Goal: Find specific page/section: Find specific page/section

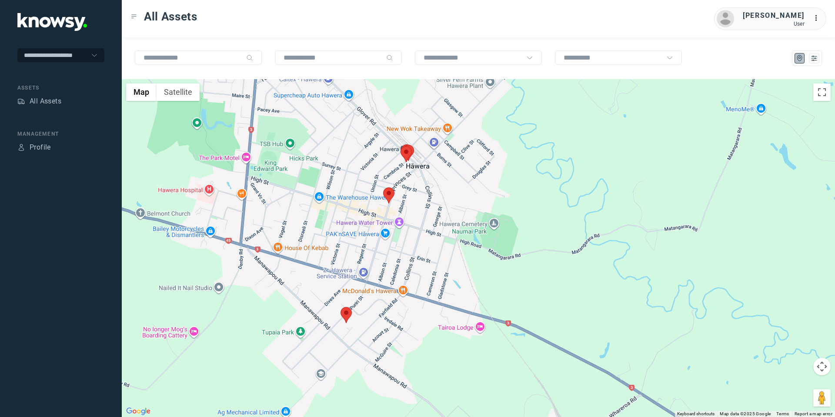
click at [383, 187] on area at bounding box center [383, 187] width 0 height 0
click at [417, 141] on button "Close" at bounding box center [416, 146] width 21 height 21
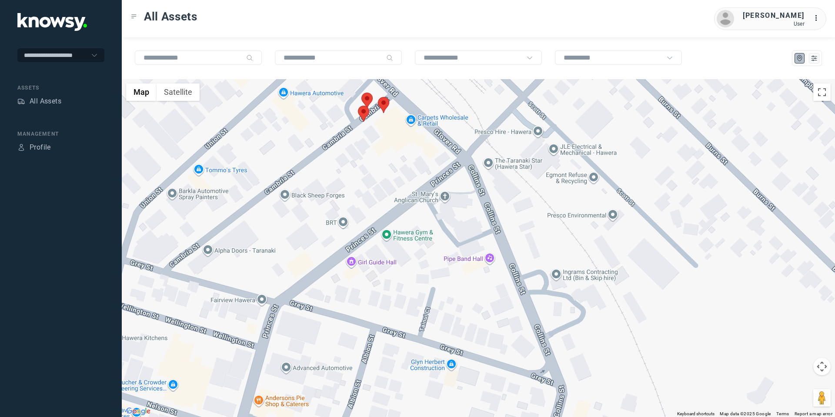
click at [378, 97] on area at bounding box center [378, 97] width 0 height 0
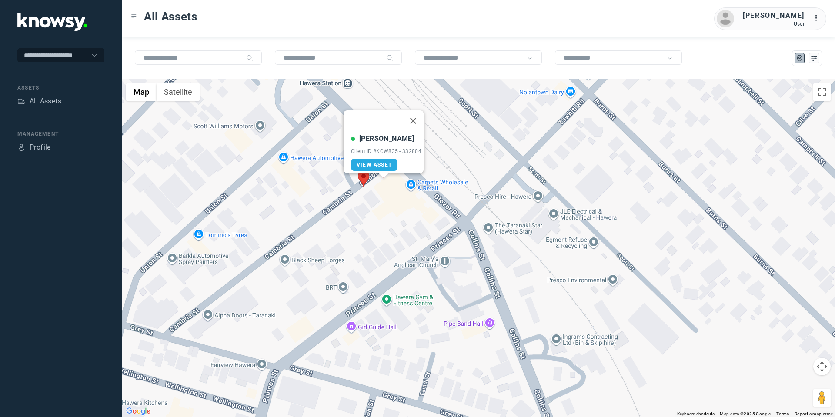
click at [358, 170] on area at bounding box center [358, 170] width 0 height 0
click at [394, 120] on button "Close" at bounding box center [391, 129] width 21 height 21
click at [361, 157] on area at bounding box center [361, 157] width 0 height 0
click at [362, 157] on area at bounding box center [362, 157] width 0 height 0
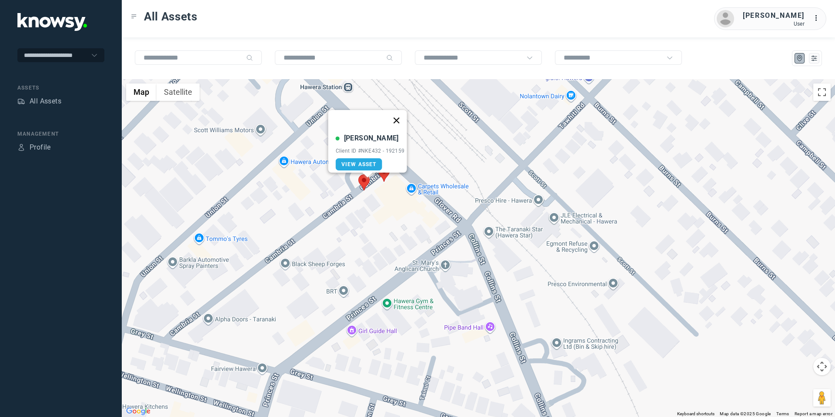
click at [403, 117] on button "Close" at bounding box center [396, 120] width 21 height 21
click at [819, 60] on div at bounding box center [807, 58] width 30 height 16
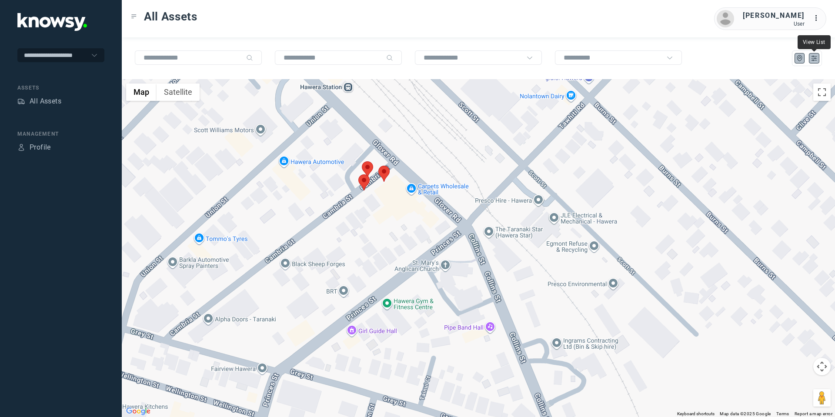
click at [816, 59] on icon "List" at bounding box center [814, 58] width 8 height 8
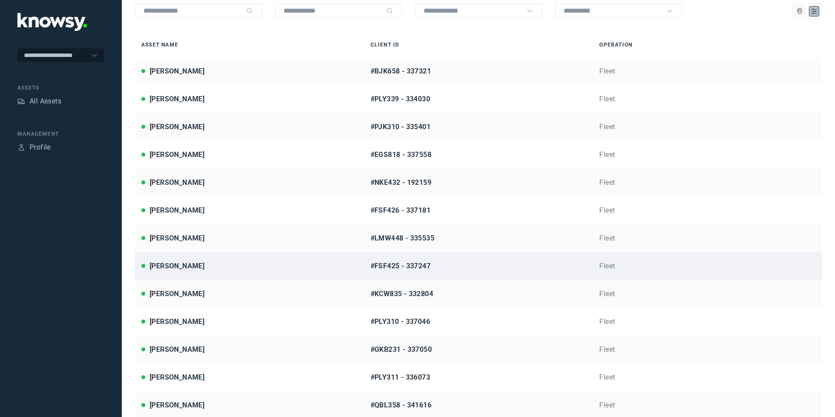
scroll to position [47, 0]
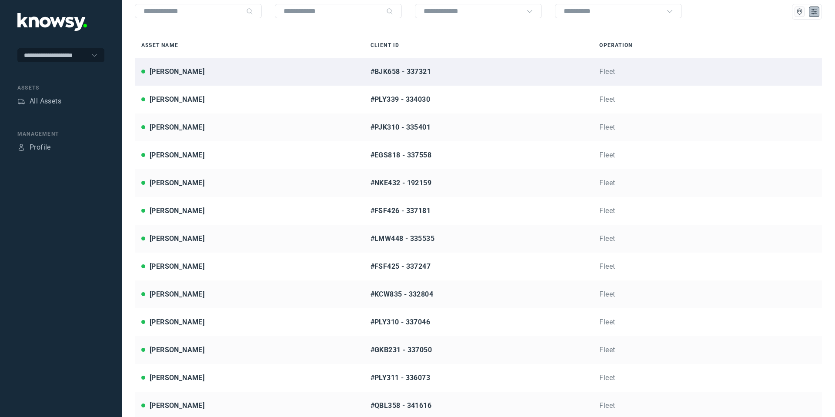
click at [191, 77] on div "[PERSON_NAME]" at bounding box center [177, 72] width 55 height 10
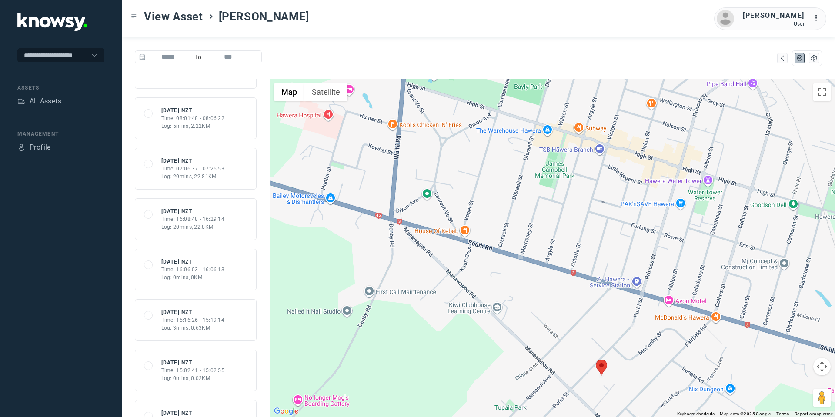
scroll to position [96, 0]
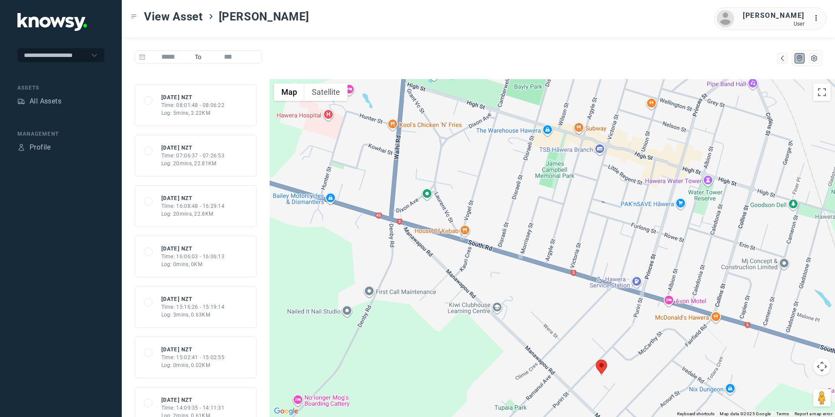
click at [222, 362] on div "Log: 0mins, 0.02KM" at bounding box center [192, 365] width 63 height 8
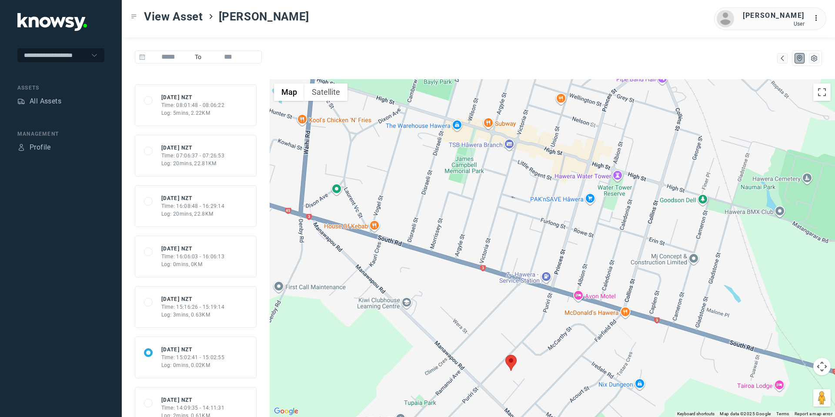
click at [213, 310] on div "Time: 15:16:26 - 15:19:14" at bounding box center [192, 307] width 63 height 8
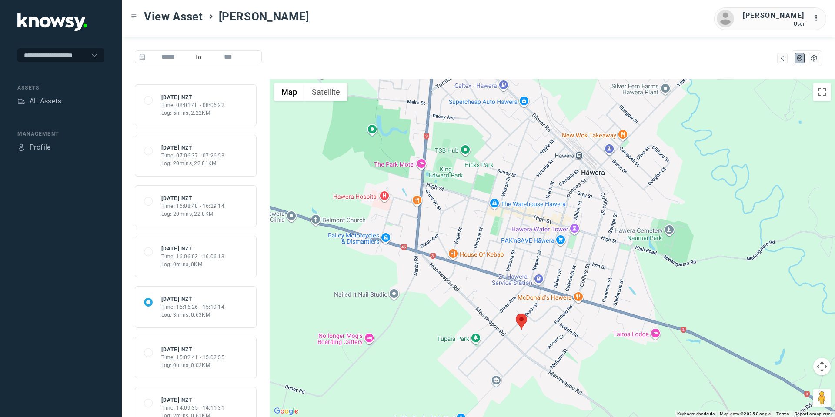
click at [204, 360] on div "Time: 15:02:41 - 15:02:55" at bounding box center [192, 357] width 63 height 8
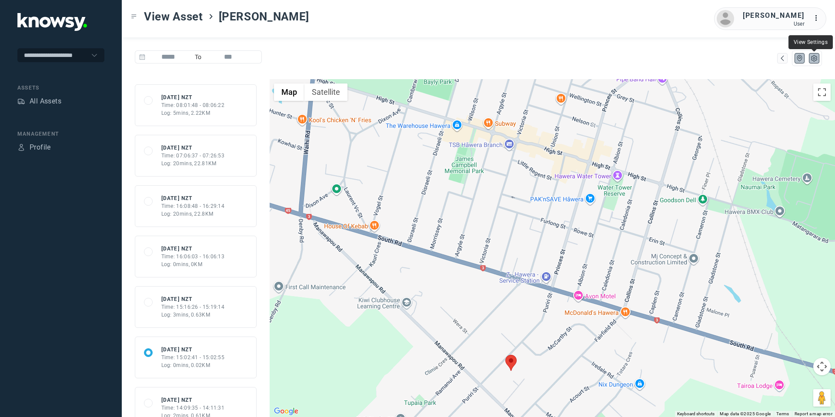
click at [814, 54] on icon "List" at bounding box center [814, 58] width 8 height 8
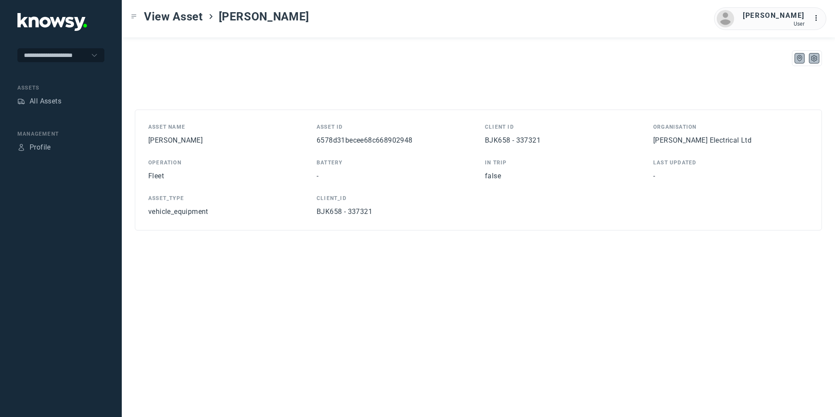
click at [797, 63] on button at bounding box center [799, 58] width 10 height 10
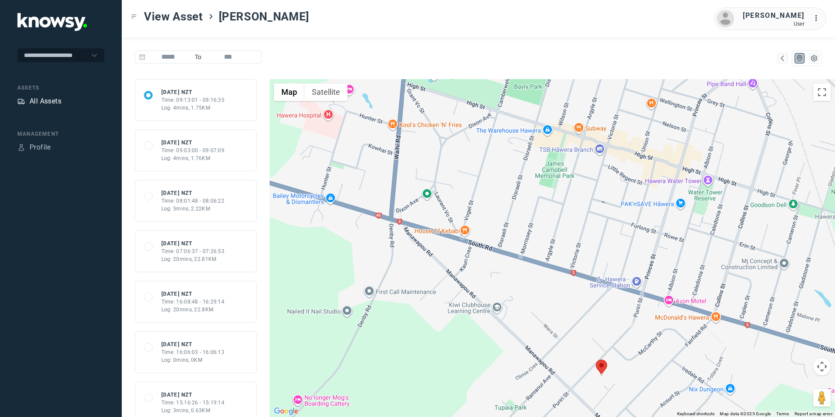
click at [42, 101] on div "All Assets" at bounding box center [46, 101] width 32 height 10
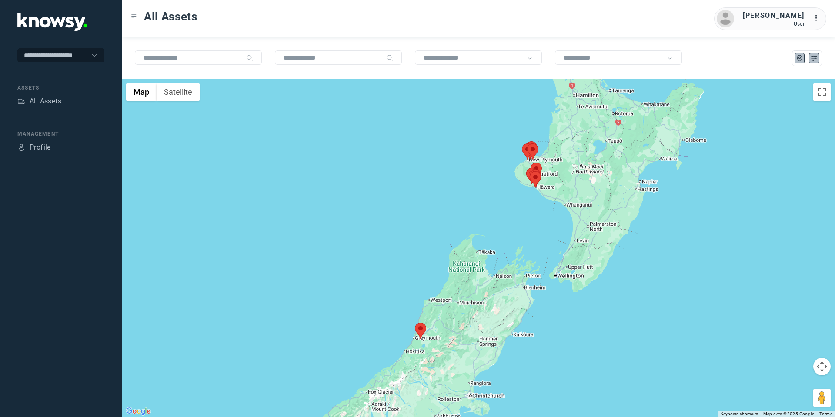
click at [814, 53] on button at bounding box center [814, 58] width 10 height 10
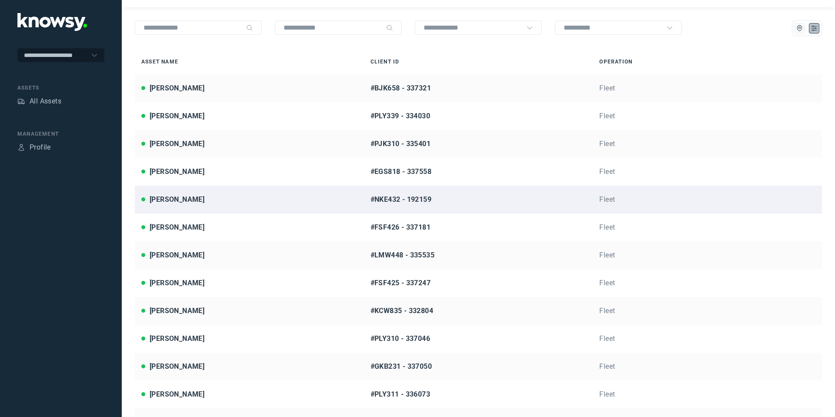
scroll to position [35, 0]
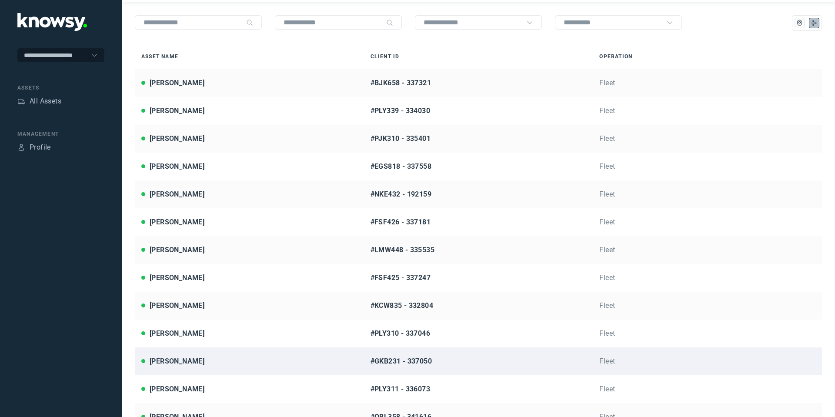
click at [190, 364] on div "[PERSON_NAME]" at bounding box center [177, 361] width 55 height 10
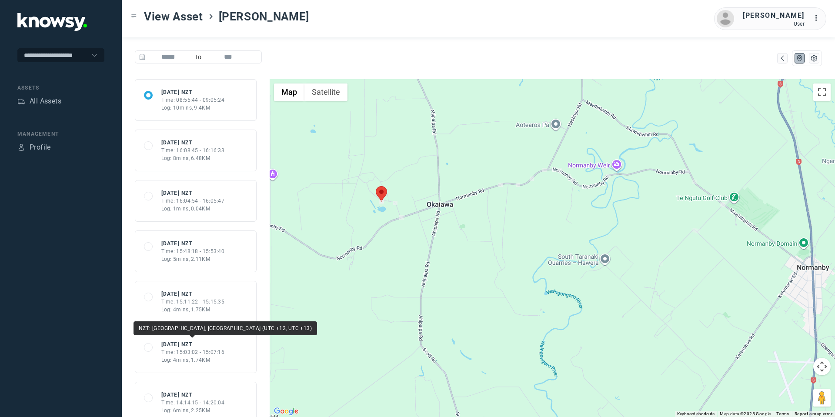
click at [210, 346] on div "[DATE] NZT" at bounding box center [192, 344] width 63 height 8
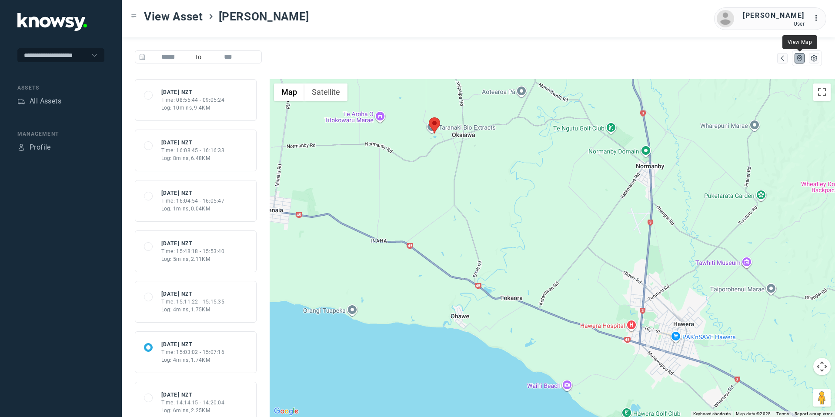
click at [800, 60] on icon "Map" at bounding box center [799, 59] width 5 height 6
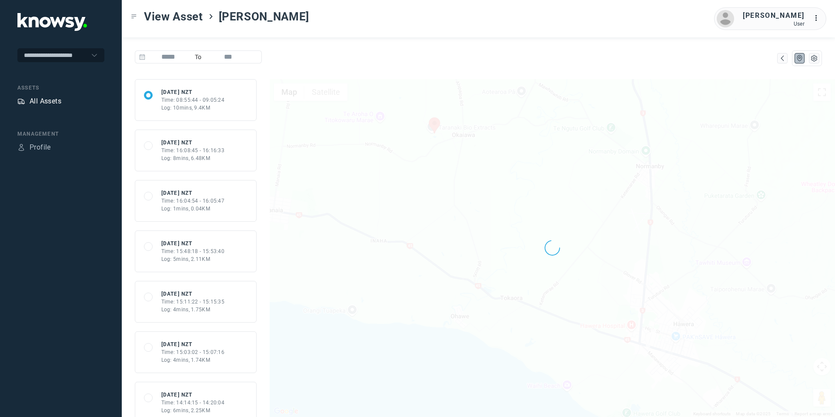
click at [53, 103] on div "All Assets" at bounding box center [46, 101] width 32 height 10
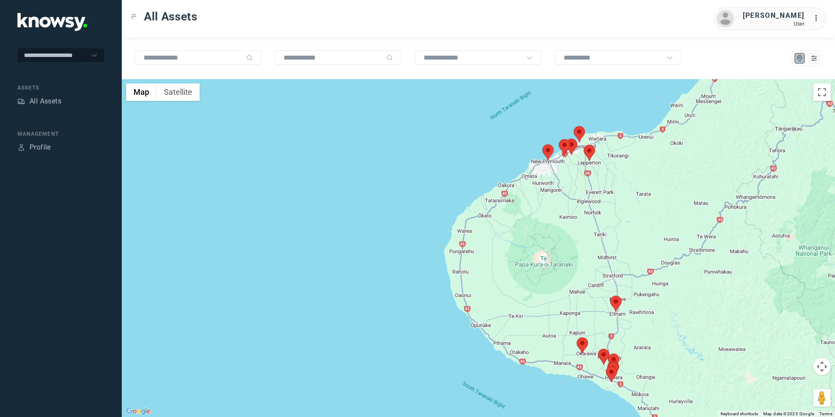
click at [583, 145] on area at bounding box center [583, 145] width 0 height 0
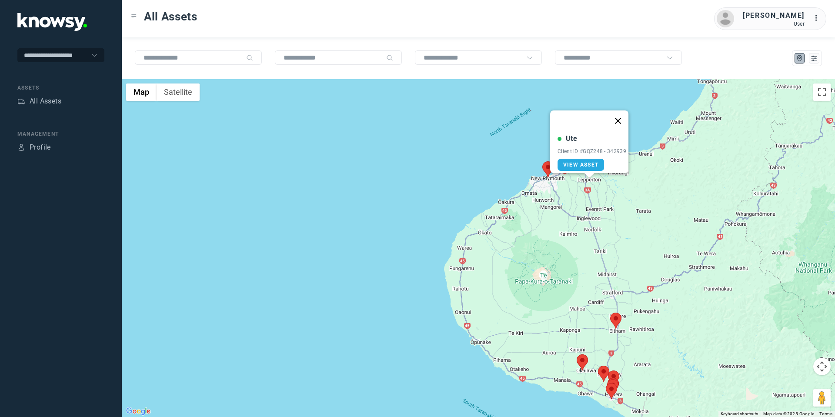
click at [623, 118] on button "Close" at bounding box center [617, 120] width 21 height 21
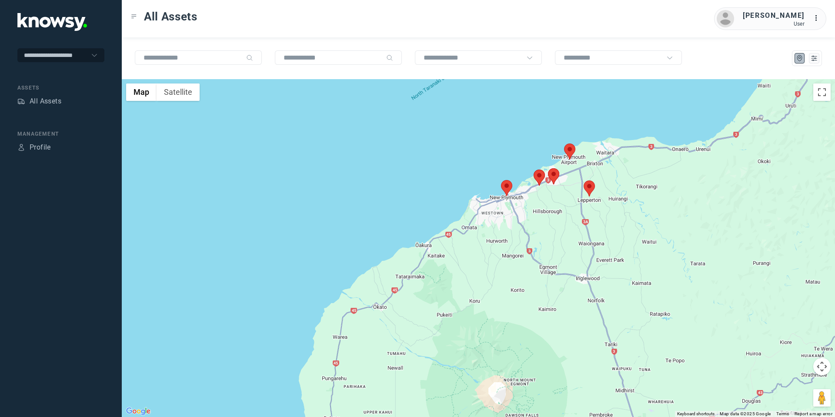
click at [564, 143] on area at bounding box center [564, 143] width 0 height 0
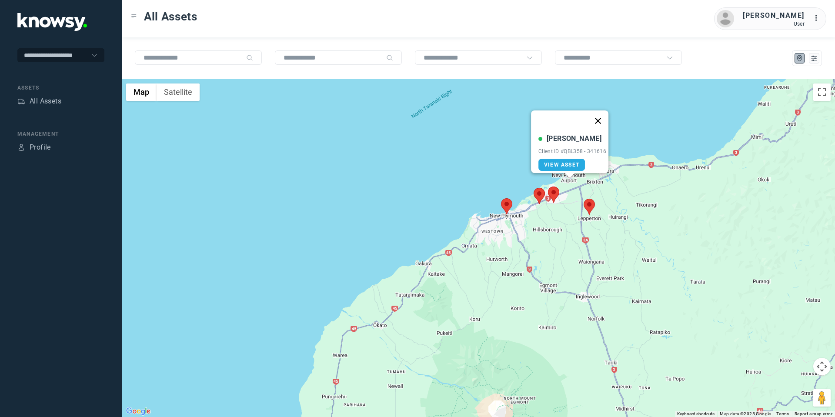
click at [603, 114] on button "Close" at bounding box center [597, 120] width 21 height 21
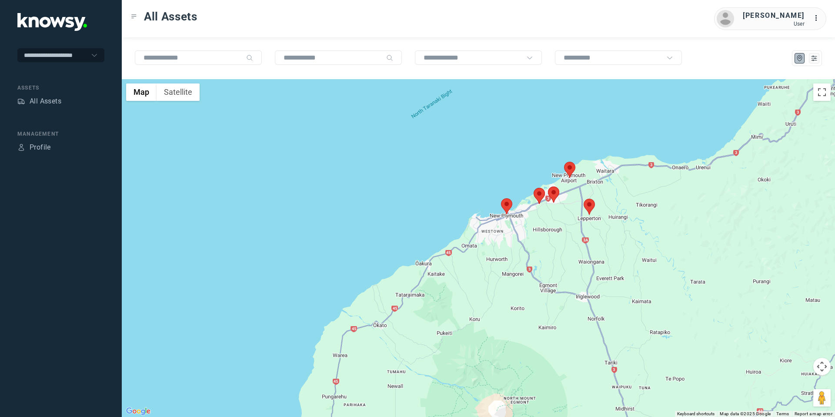
click at [548, 187] on area at bounding box center [548, 187] width 0 height 0
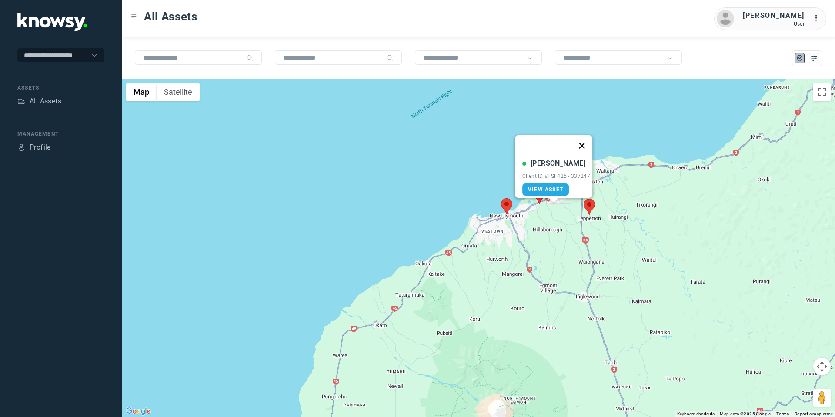
click at [584, 139] on button "Close" at bounding box center [581, 145] width 21 height 21
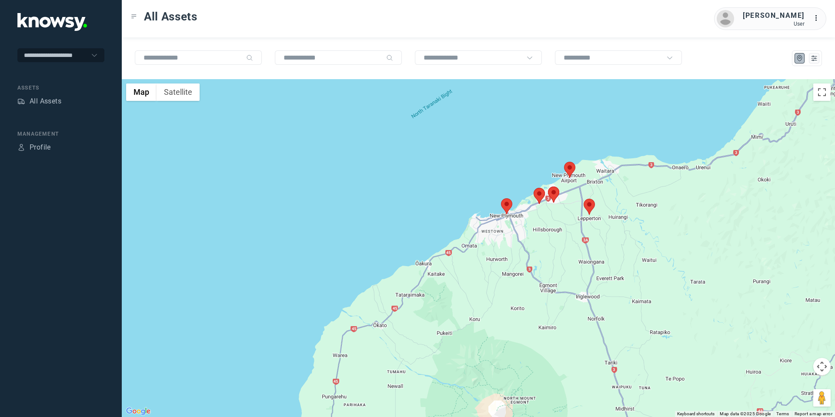
click at [533, 188] on area at bounding box center [533, 188] width 0 height 0
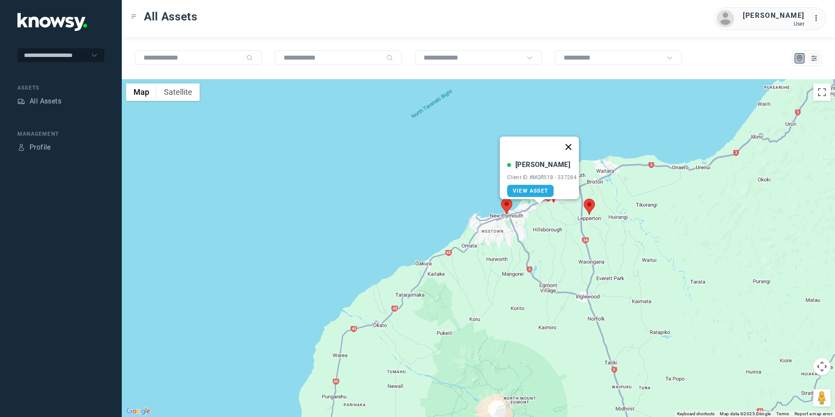
click at [573, 140] on button "Close" at bounding box center [568, 147] width 21 height 21
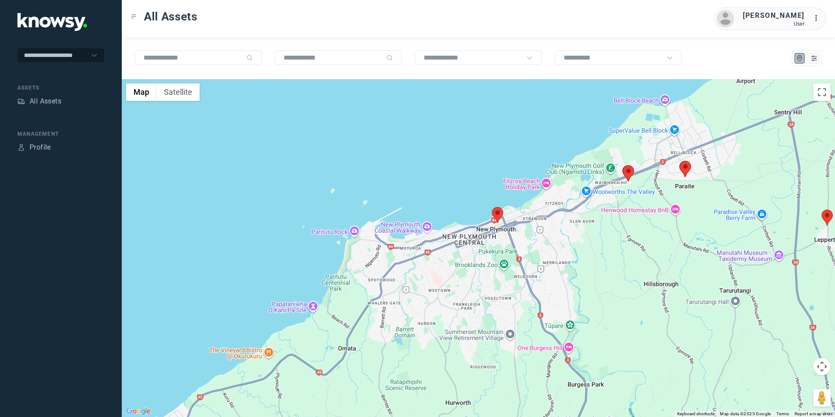
click at [492, 207] on area at bounding box center [492, 207] width 0 height 0
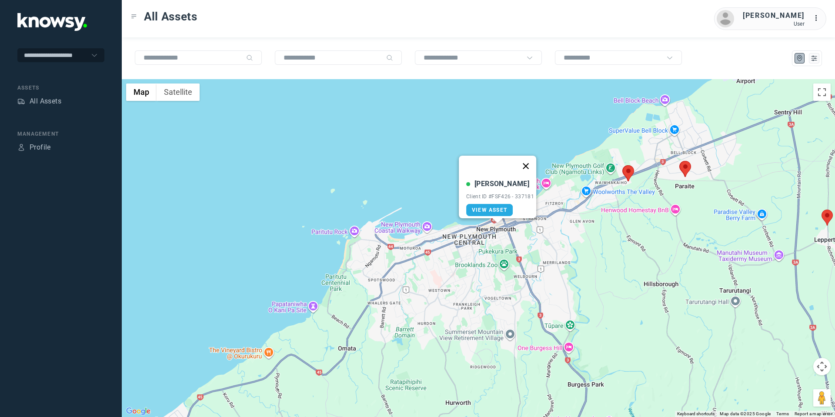
click at [529, 158] on button "Close" at bounding box center [525, 166] width 21 height 21
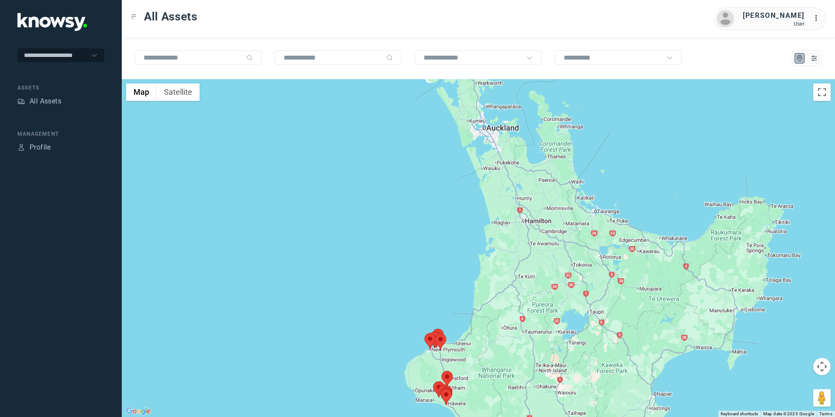
click at [816, 369] on button "Map camera controls" at bounding box center [821, 366] width 17 height 17
click at [781, 391] on button "Move down" at bounding box center [777, 388] width 17 height 17
